Goal: Navigation & Orientation: Find specific page/section

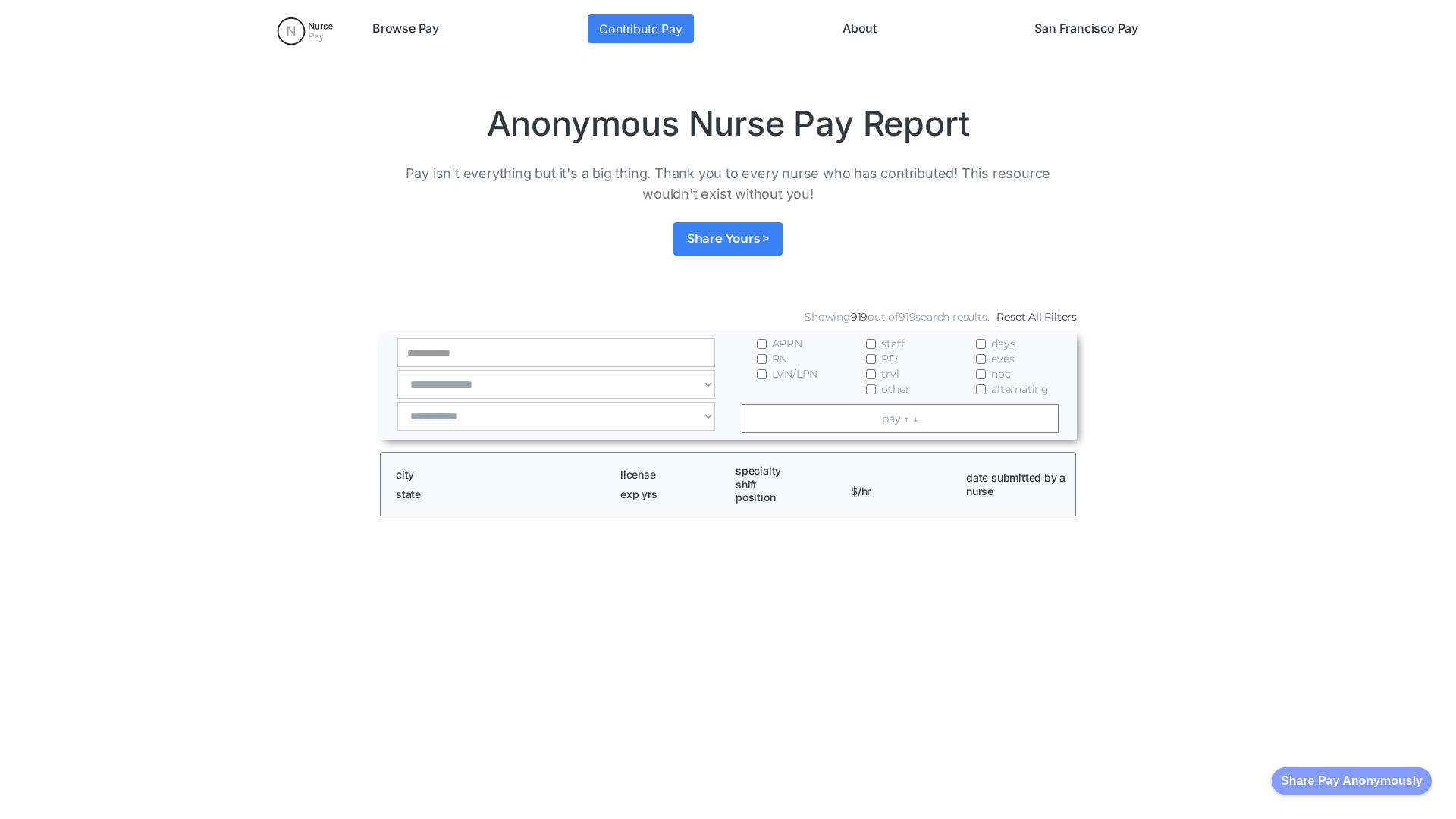
scroll to position [2064, 0]
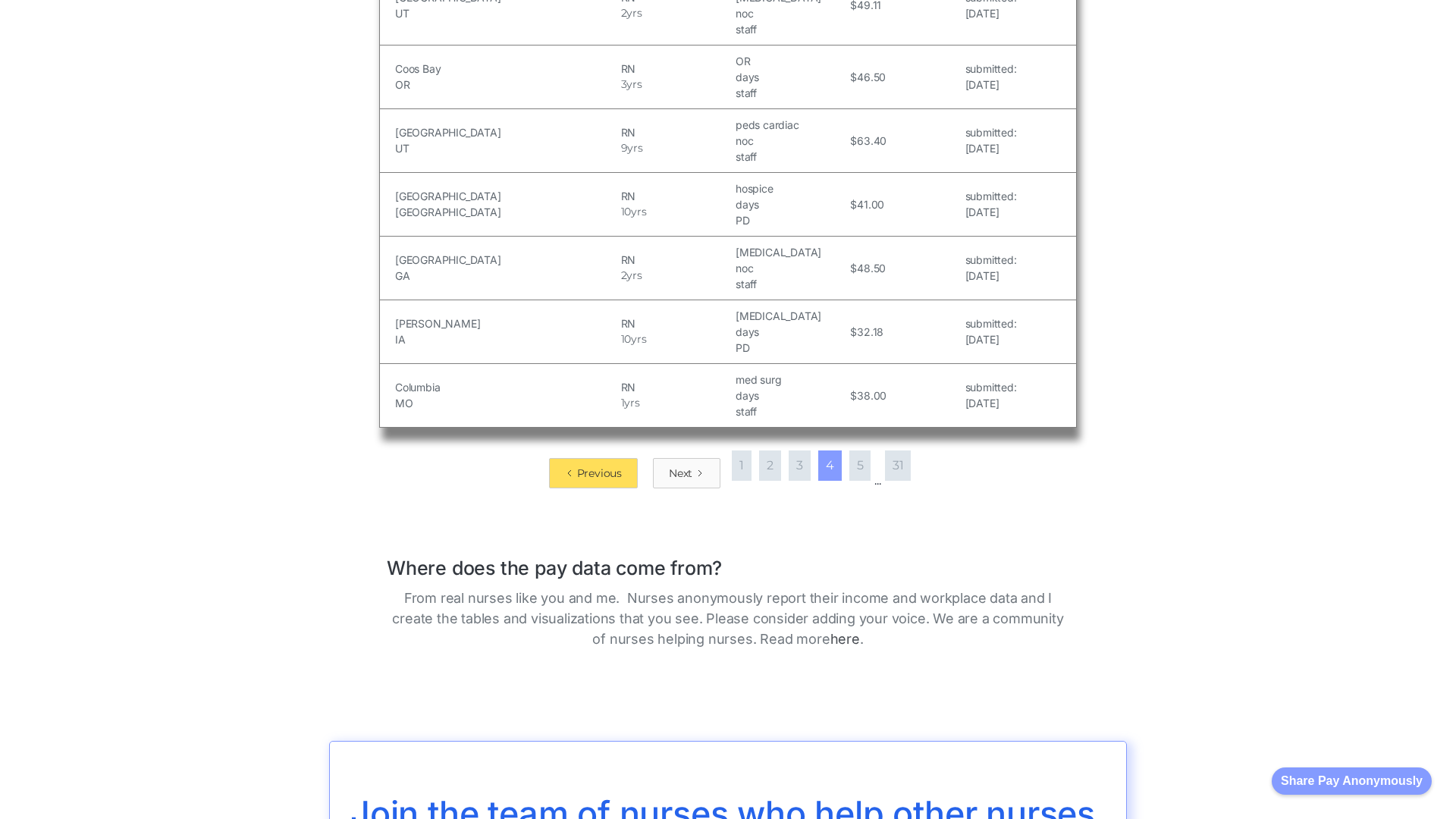
click at [682, 466] on div "Next" at bounding box center [681, 473] width 24 height 15
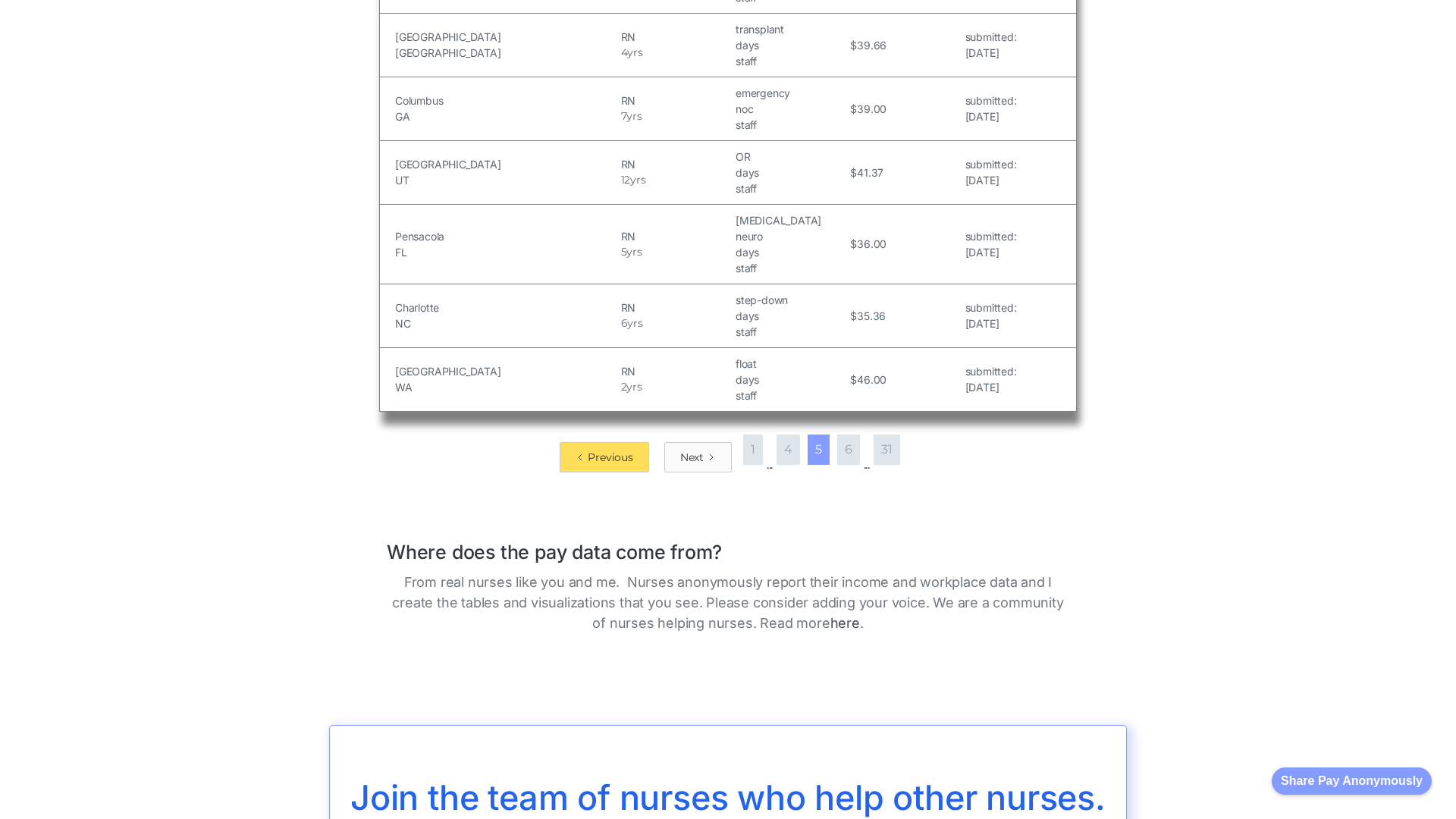
click at [691, 450] on div "Next" at bounding box center [692, 457] width 24 height 15
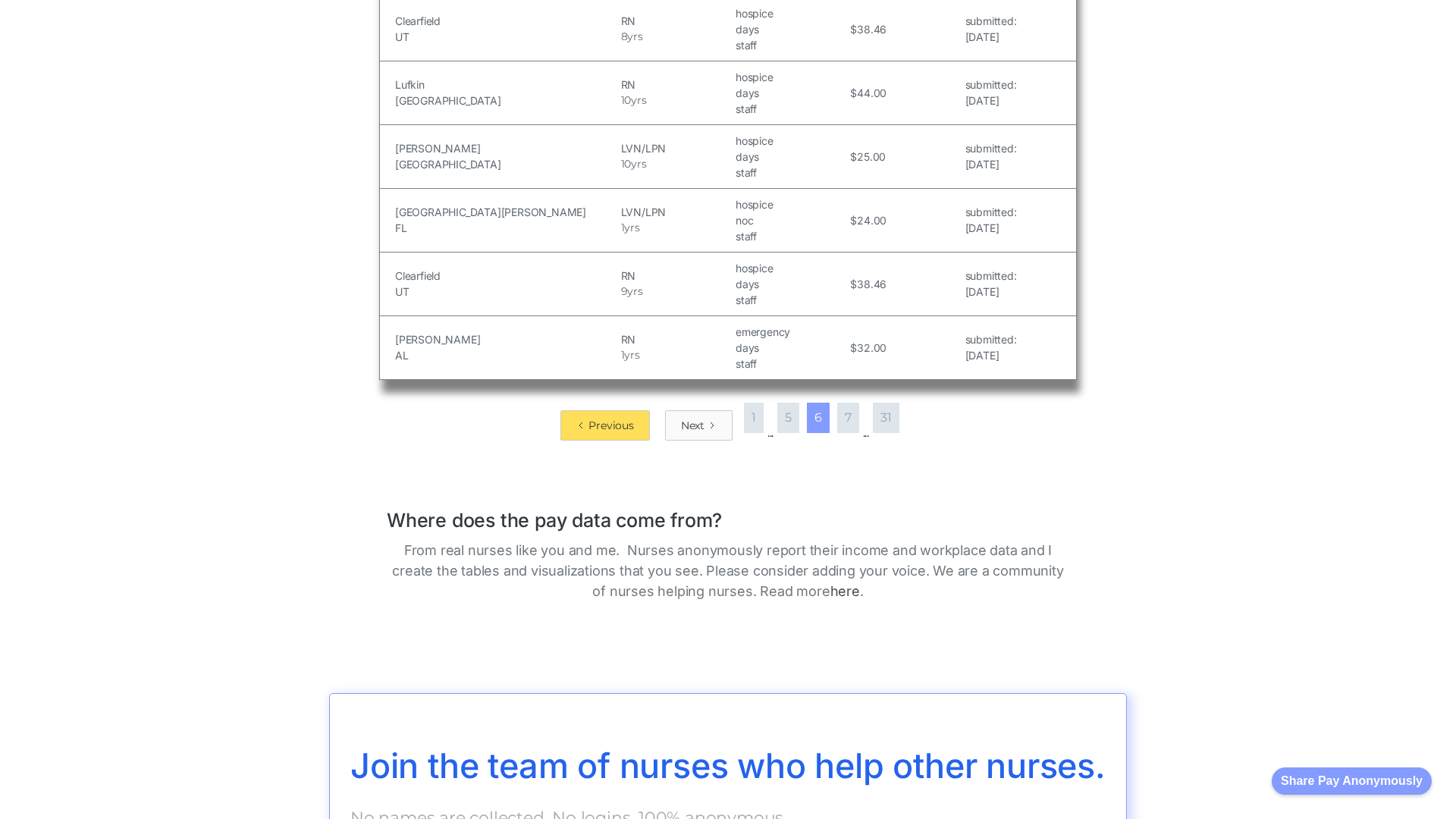
click at [691, 418] on div "Next" at bounding box center [693, 425] width 24 height 15
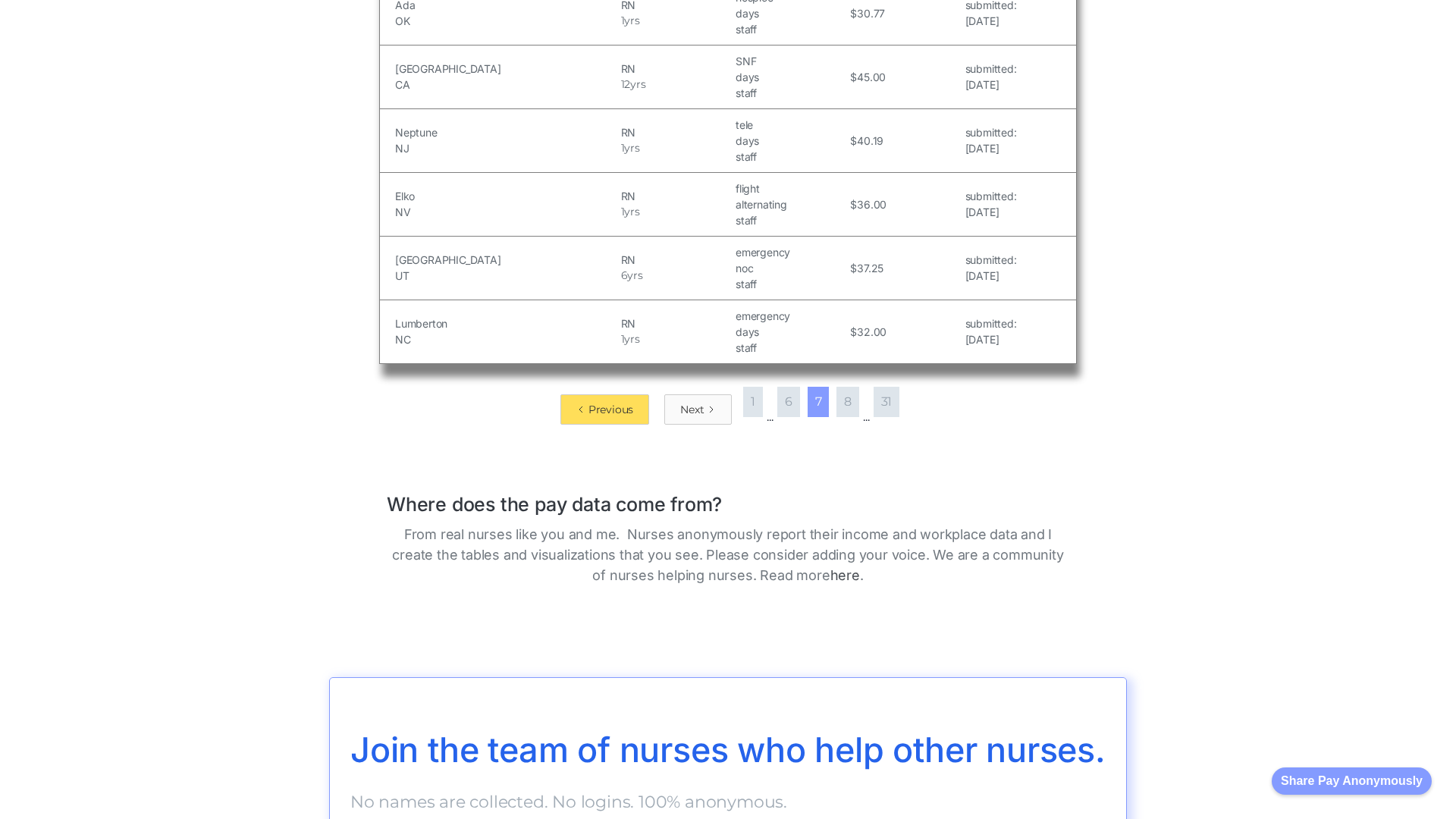
click at [691, 409] on div "Next" at bounding box center [692, 410] width 24 height 15
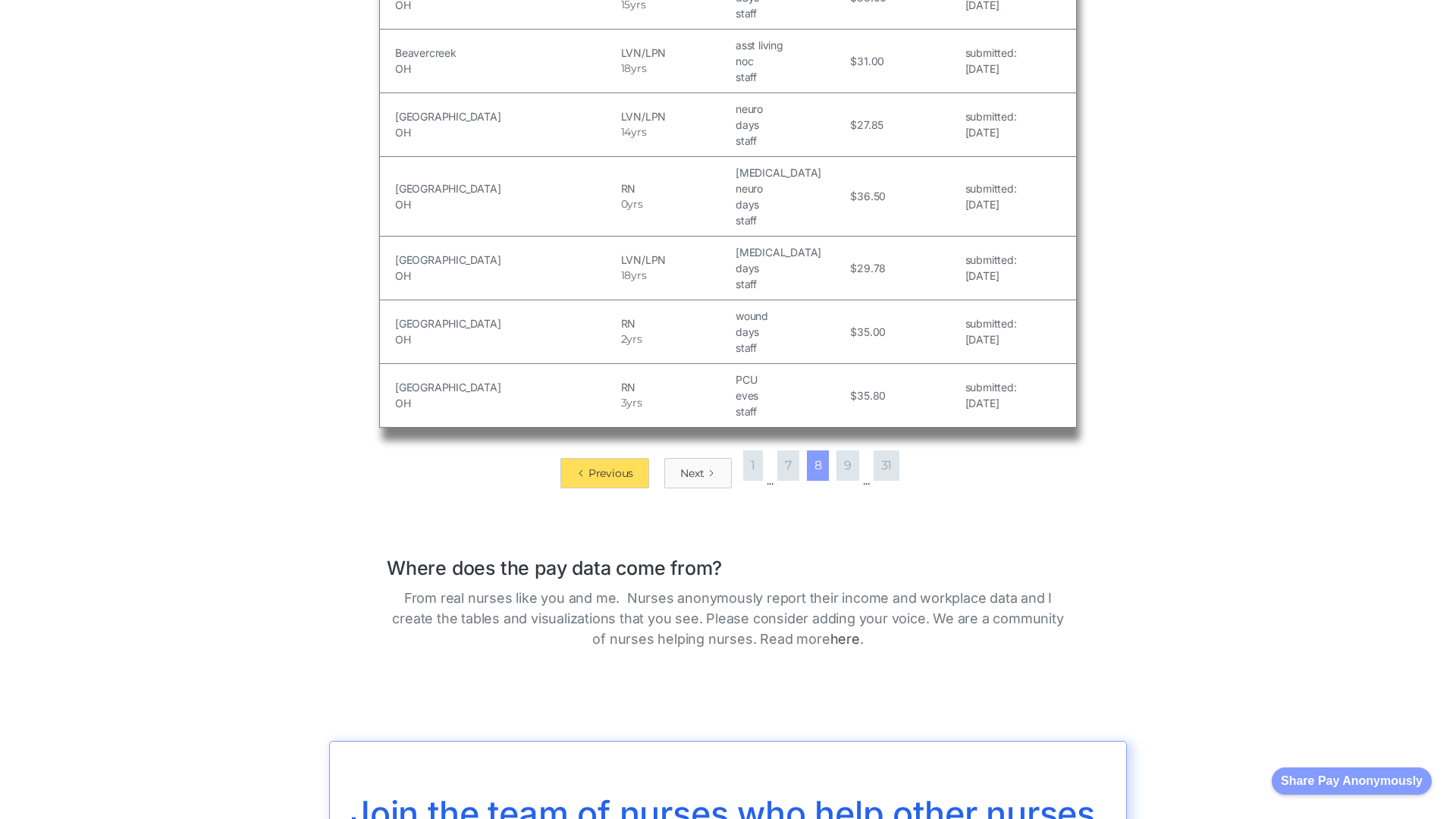
click at [691, 466] on div "Next" at bounding box center [692, 473] width 24 height 15
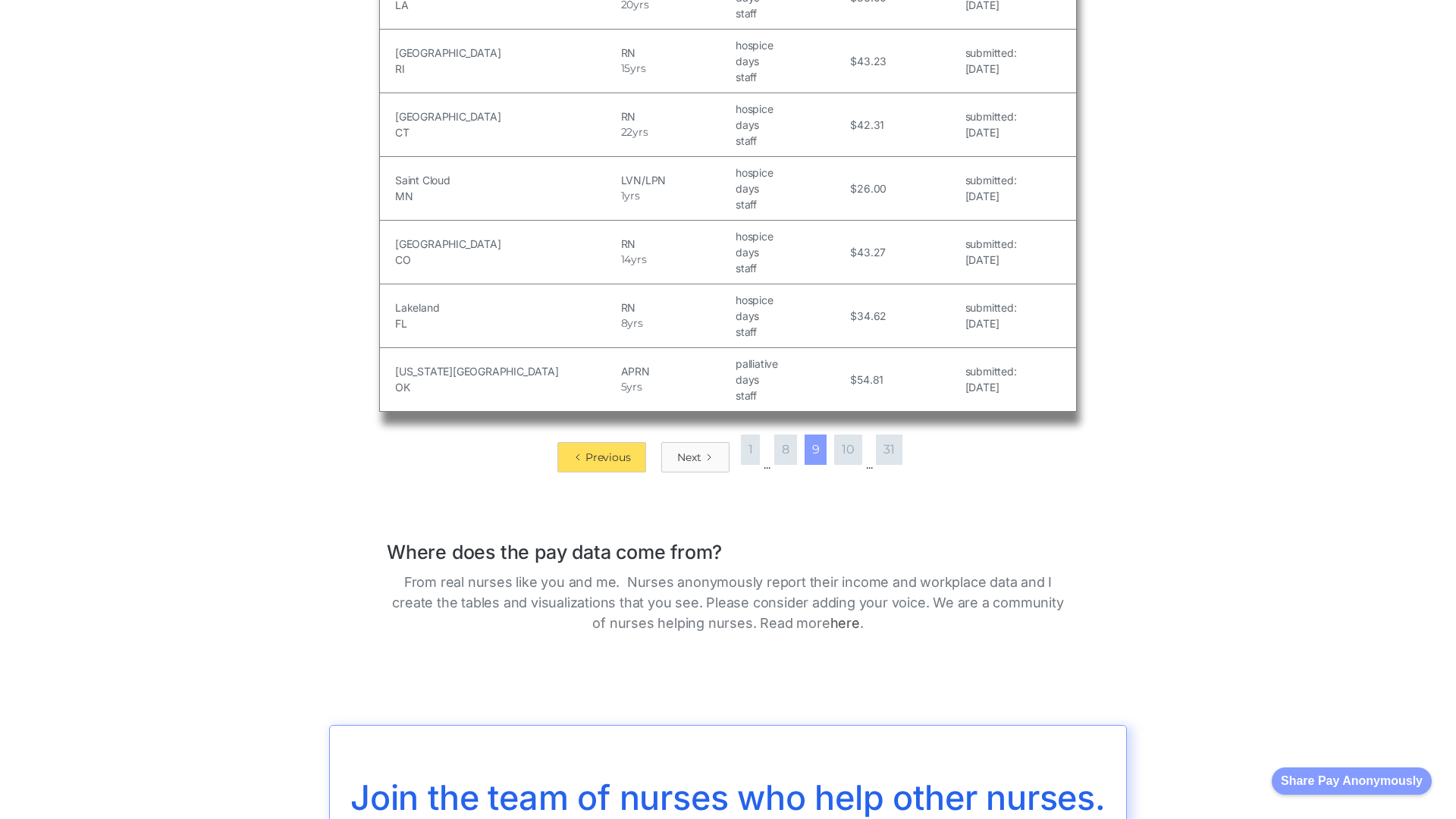
click at [688, 450] on div "Next" at bounding box center [689, 457] width 24 height 15
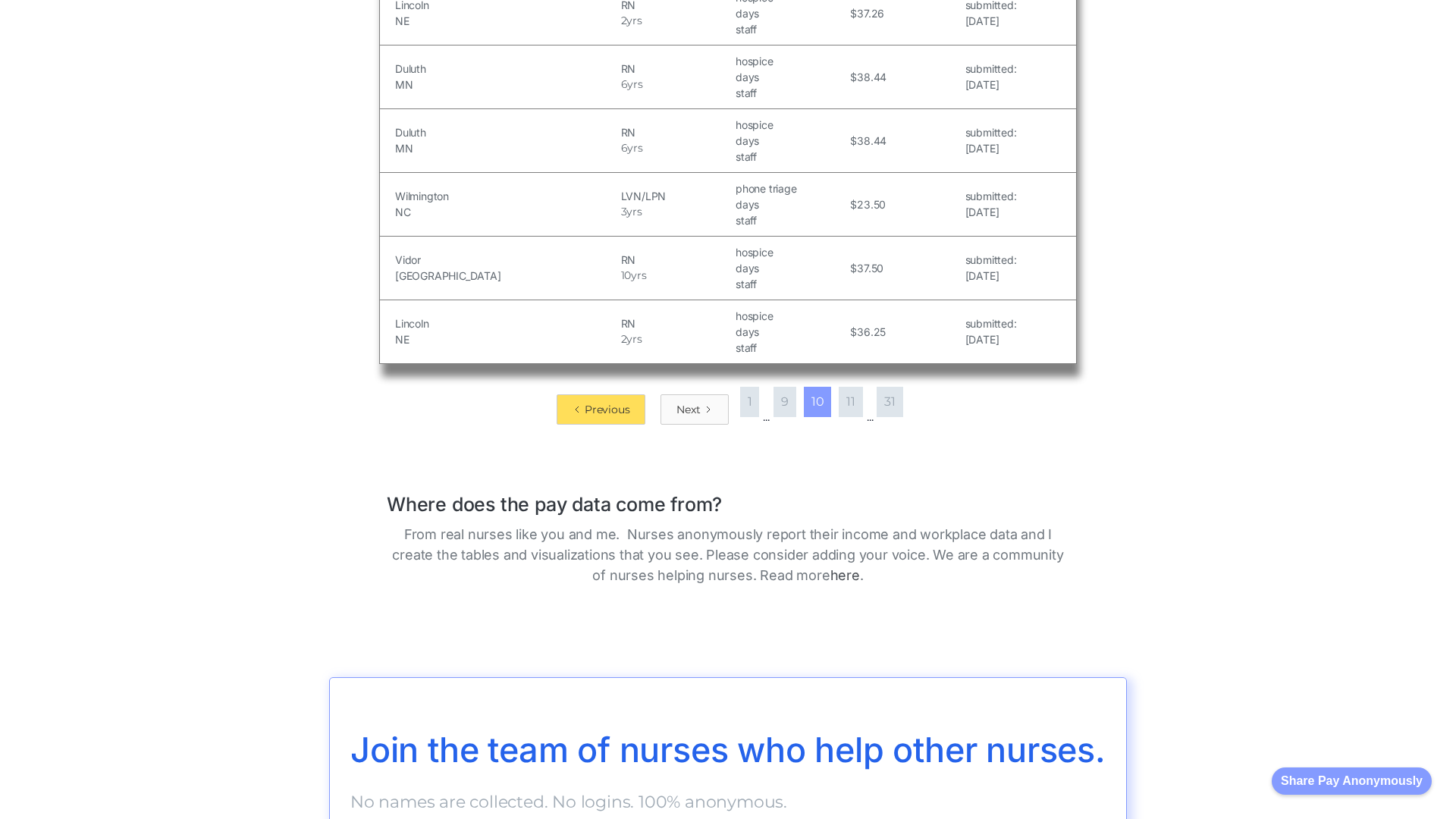
click at [686, 409] on div "Next" at bounding box center [688, 410] width 24 height 15
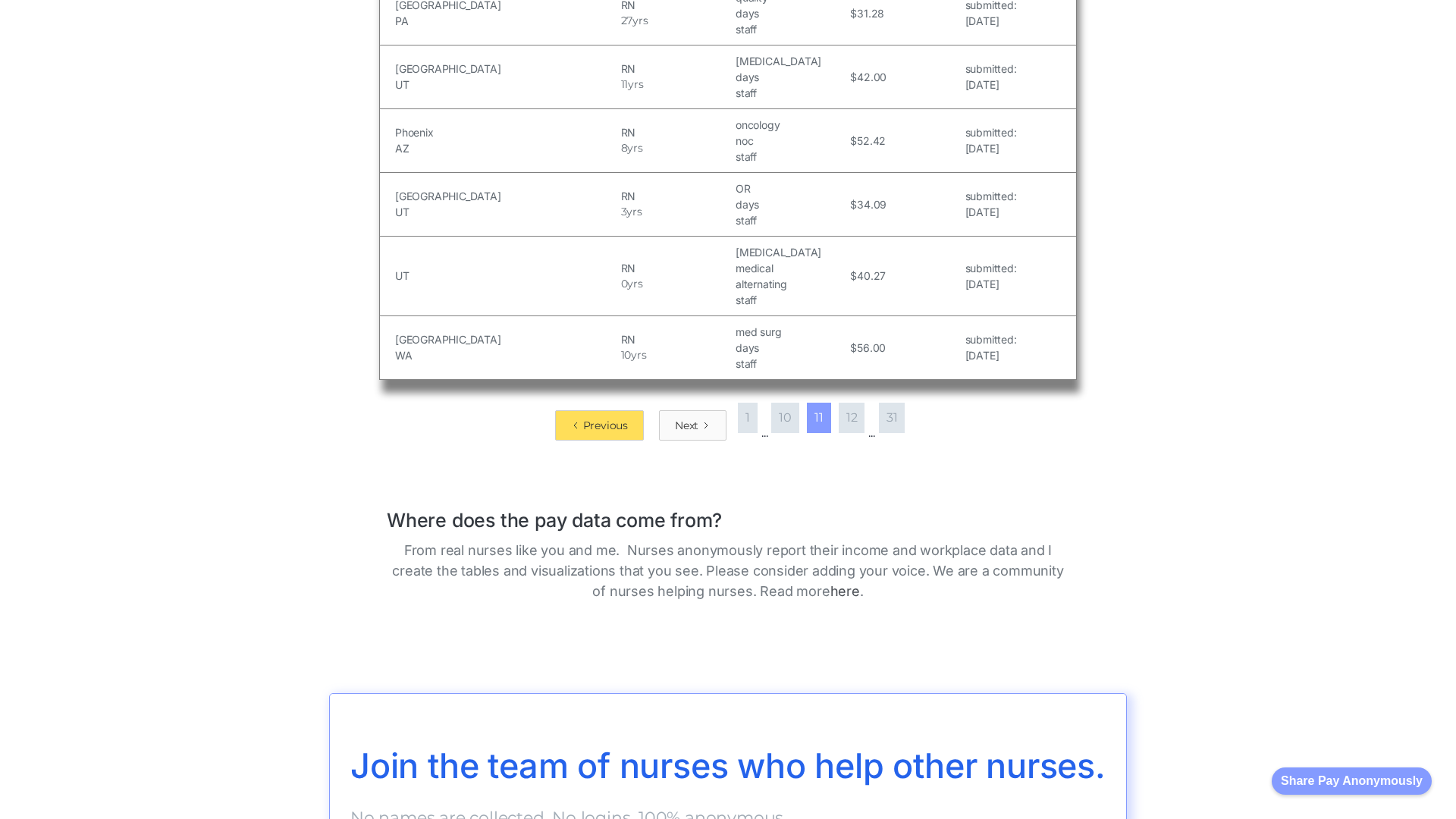
click at [682, 418] on div "Next" at bounding box center [687, 425] width 24 height 15
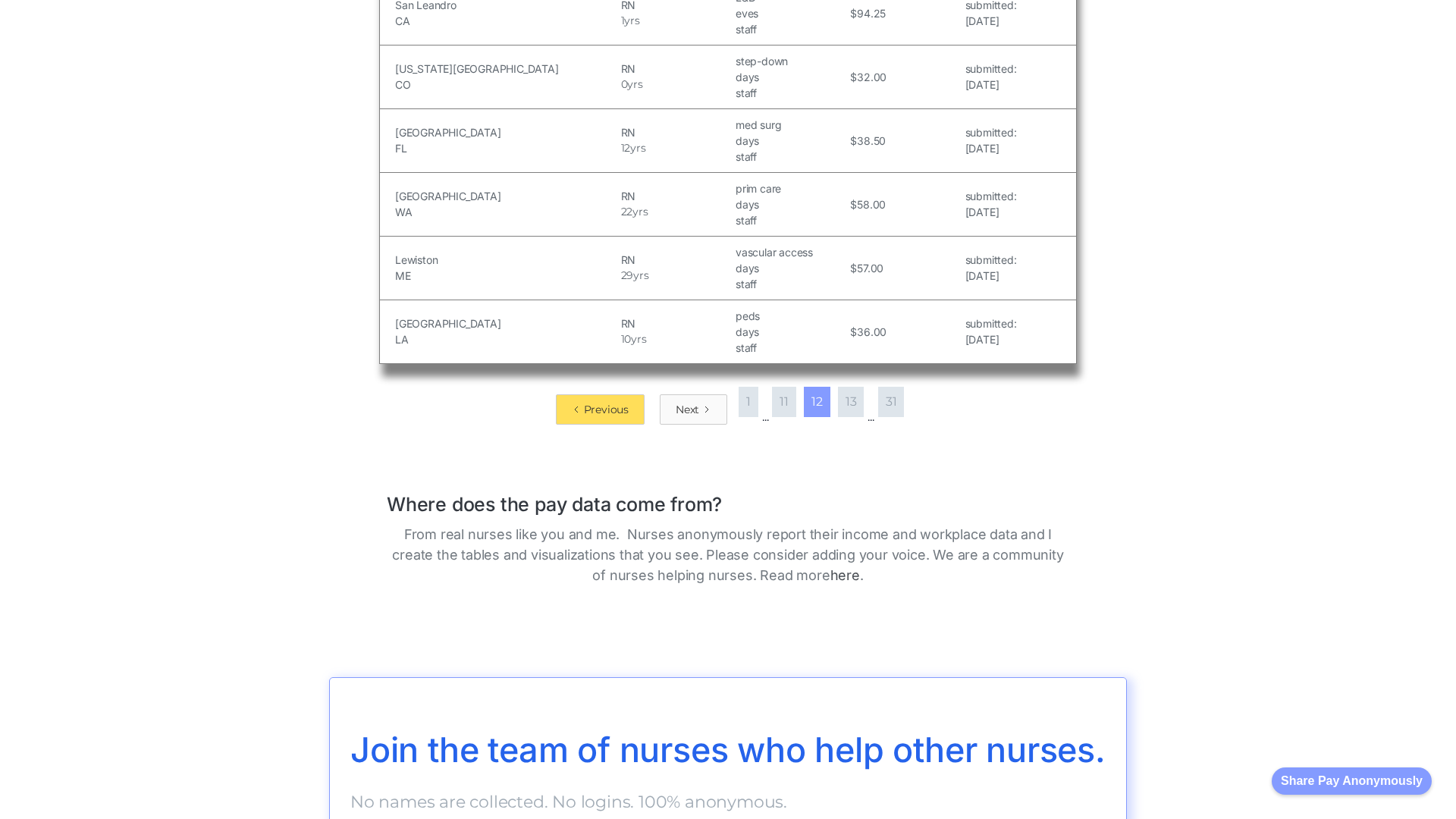
click at [682, 409] on div "Next" at bounding box center [687, 410] width 24 height 15
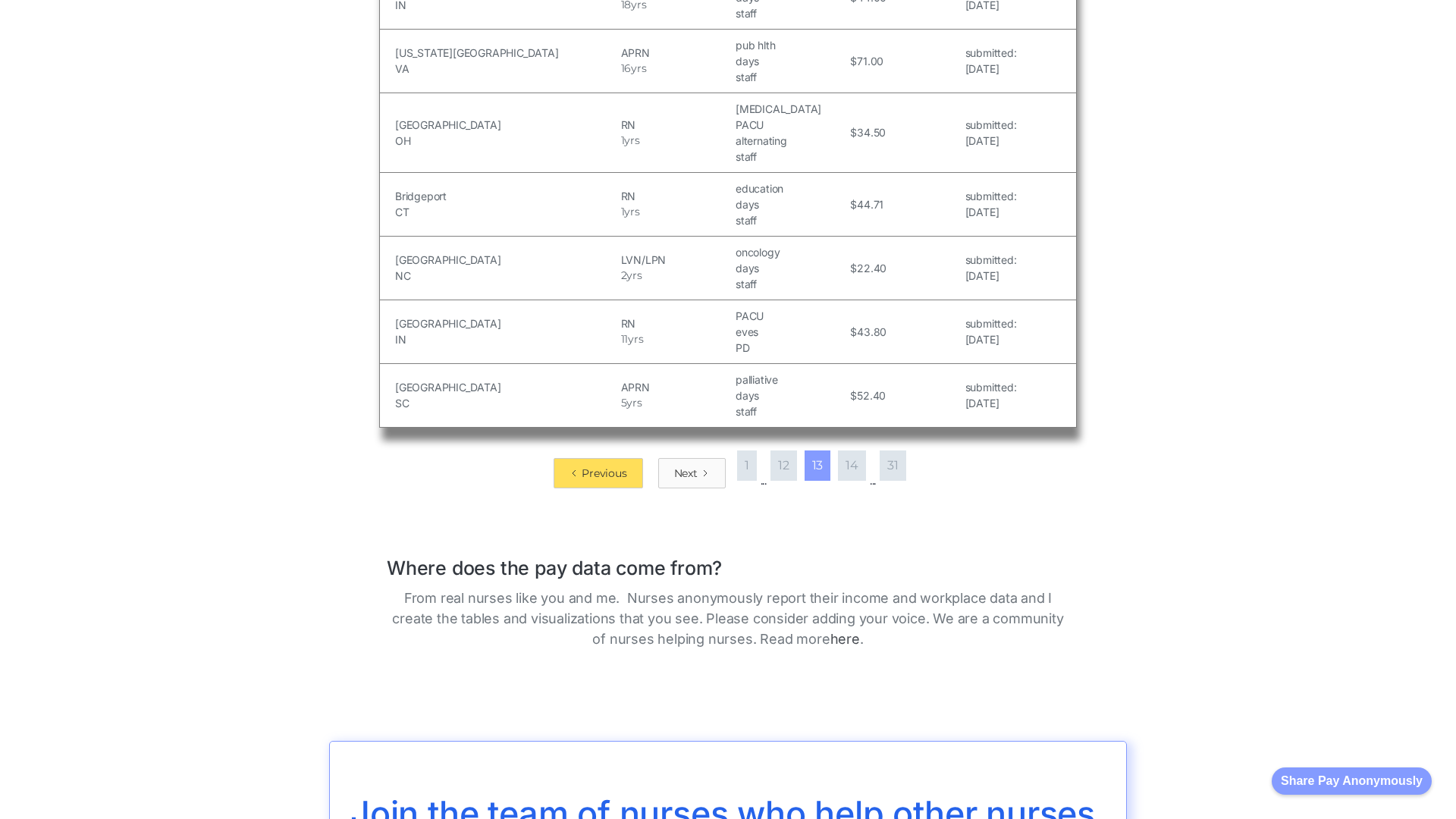
click at [682, 466] on div "Next" at bounding box center [686, 473] width 24 height 15
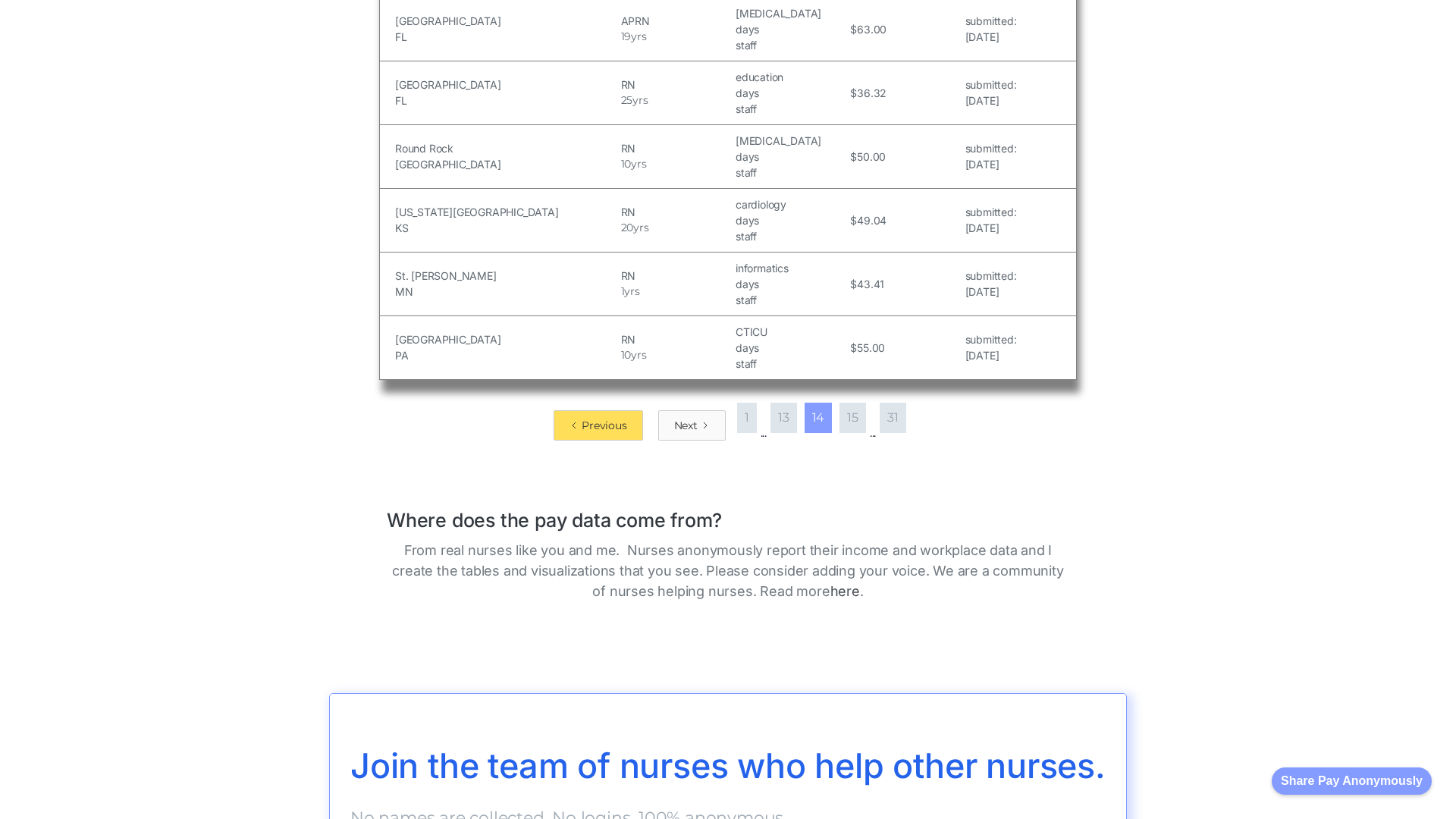
scroll to position [2476, 0]
